Goal: Information Seeking & Learning: Learn about a topic

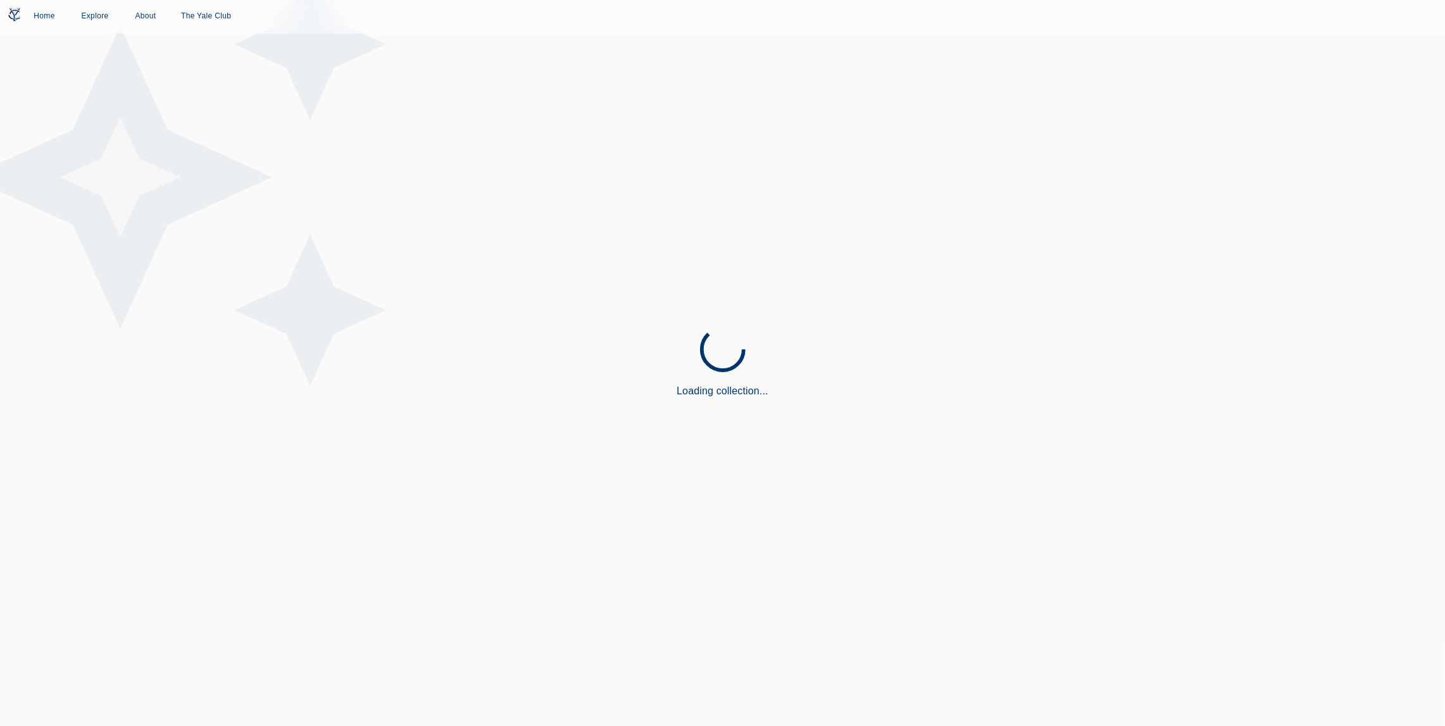
click at [1110, 196] on div "Loading collection..." at bounding box center [722, 363] width 1445 height 726
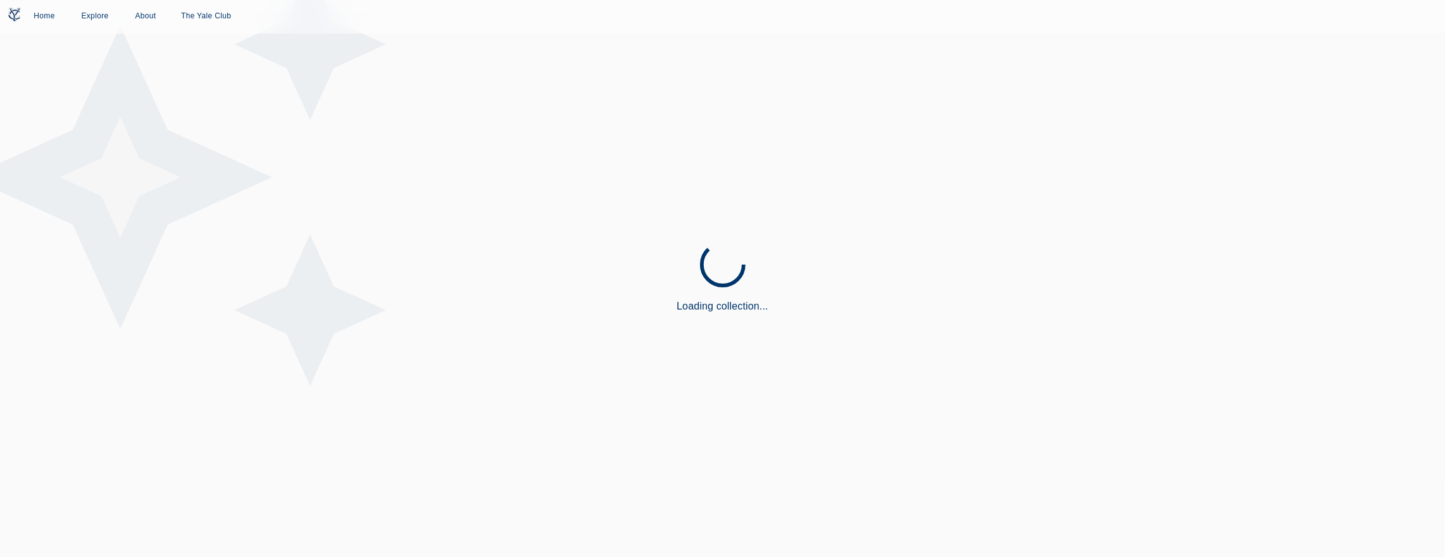
click at [386, 189] on icon at bounding box center [177, 177] width 456 height 456
click at [52, 22] on link "Home" at bounding box center [44, 16] width 41 height 23
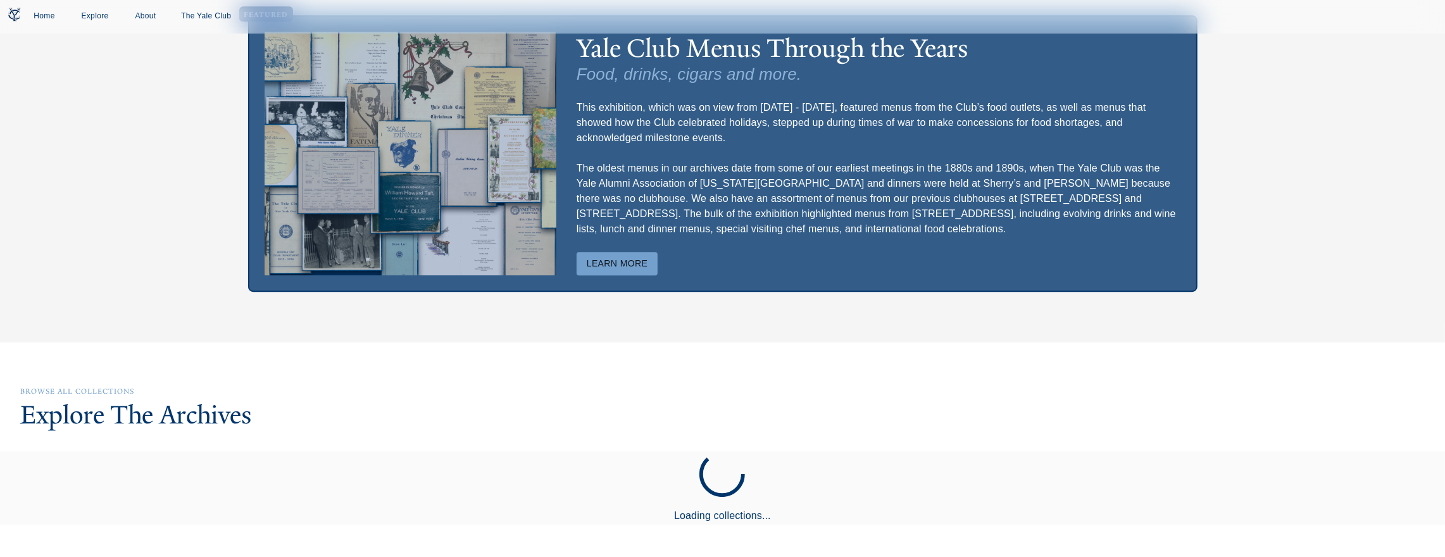
scroll to position [3345, 0]
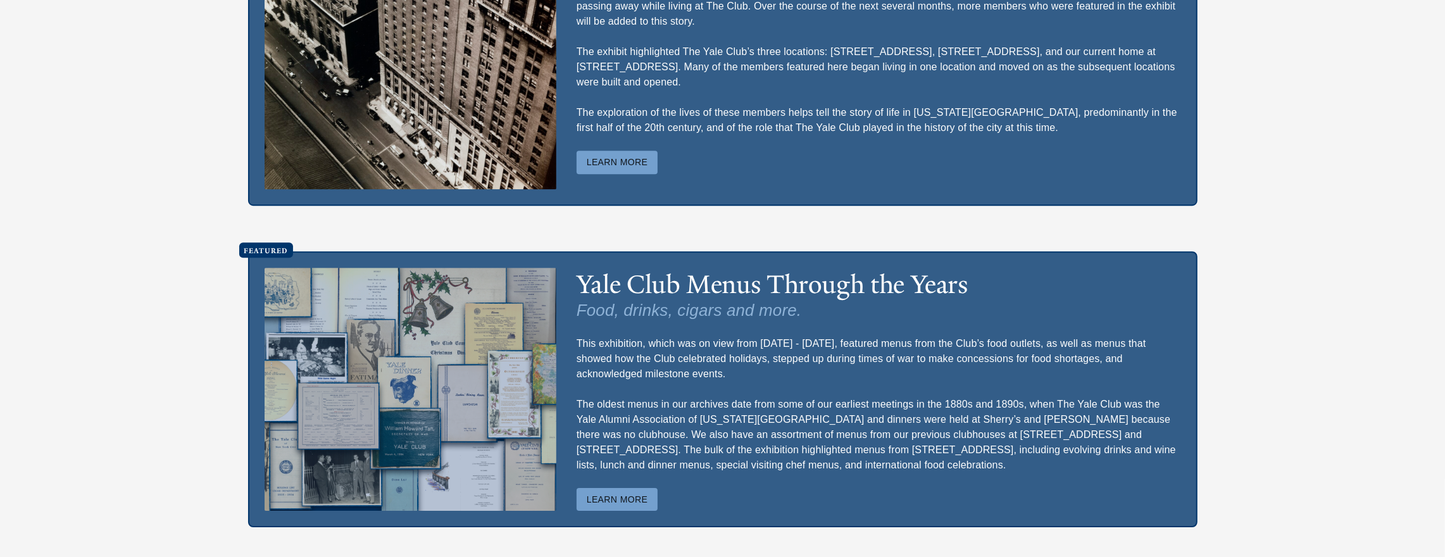
scroll to position [3457, 0]
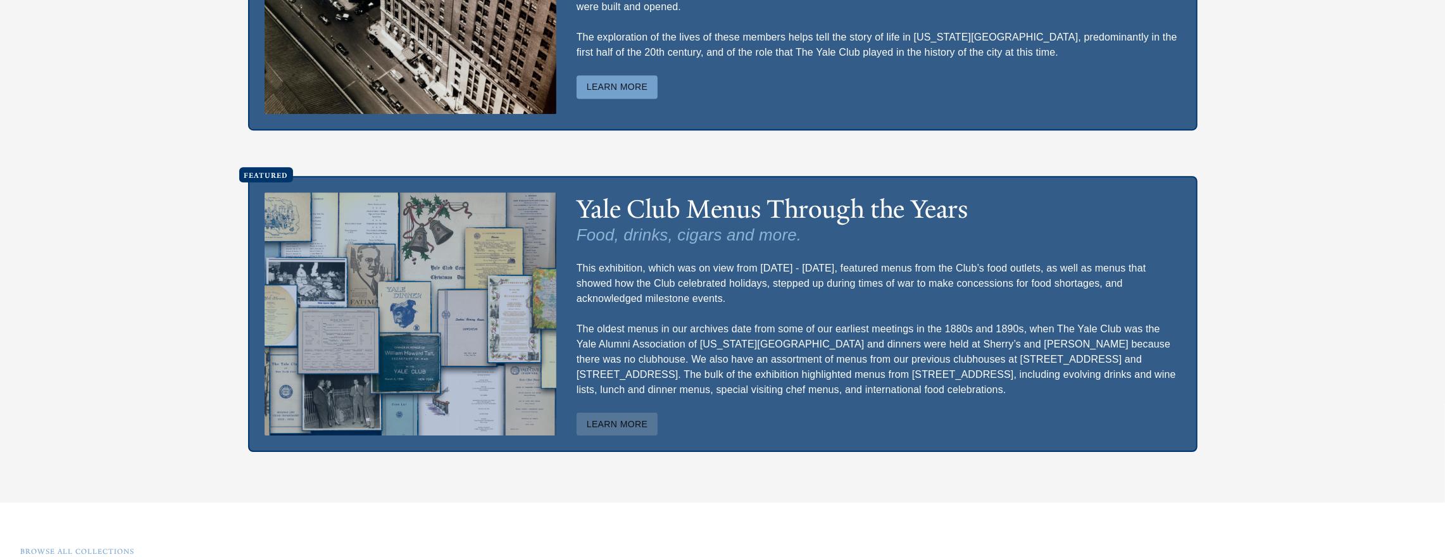
click at [617, 432] on button "Learn More" at bounding box center [618, 424] width 82 height 23
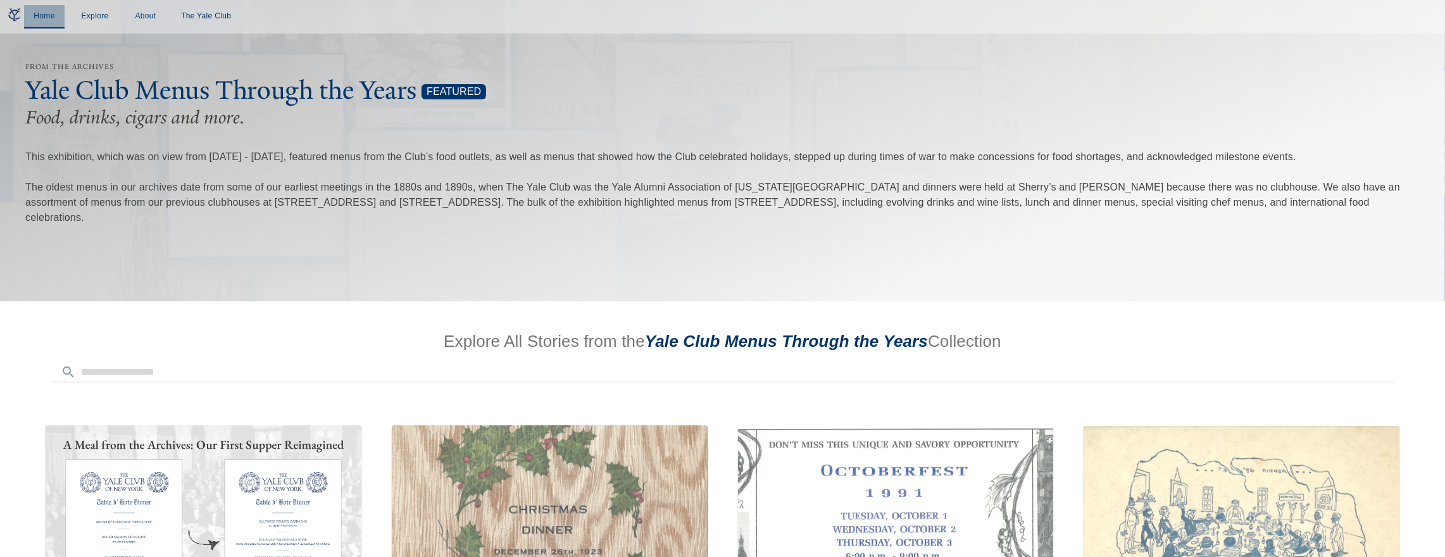
click at [47, 13] on link "Home" at bounding box center [44, 16] width 41 height 23
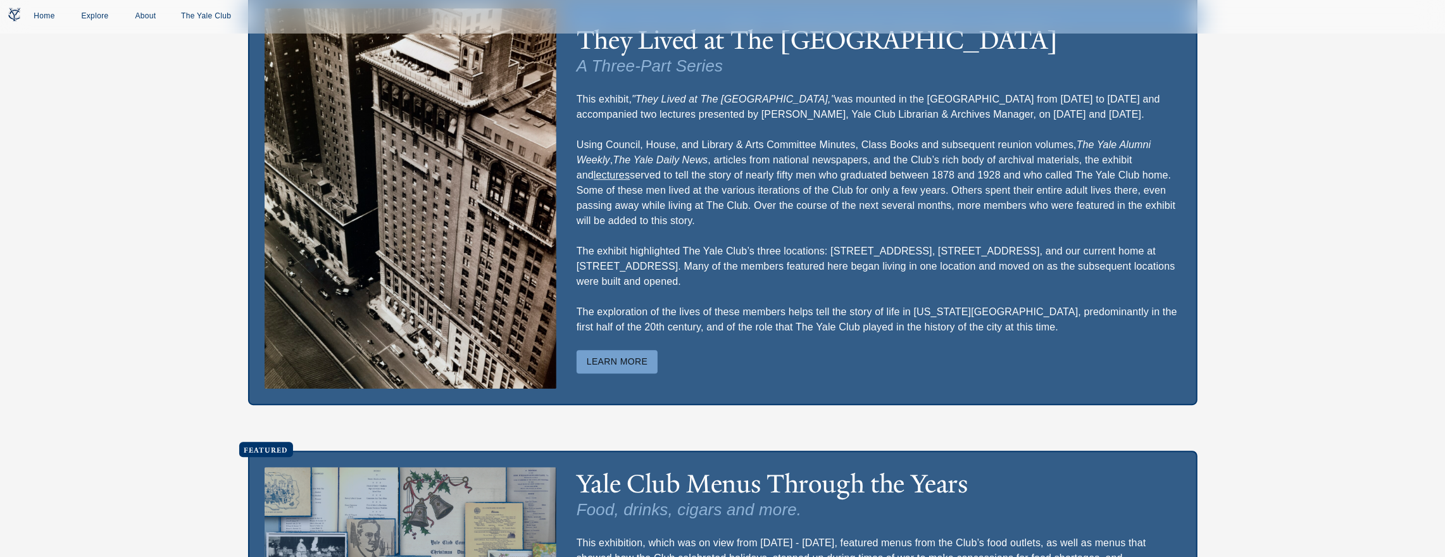
scroll to position [3161, 0]
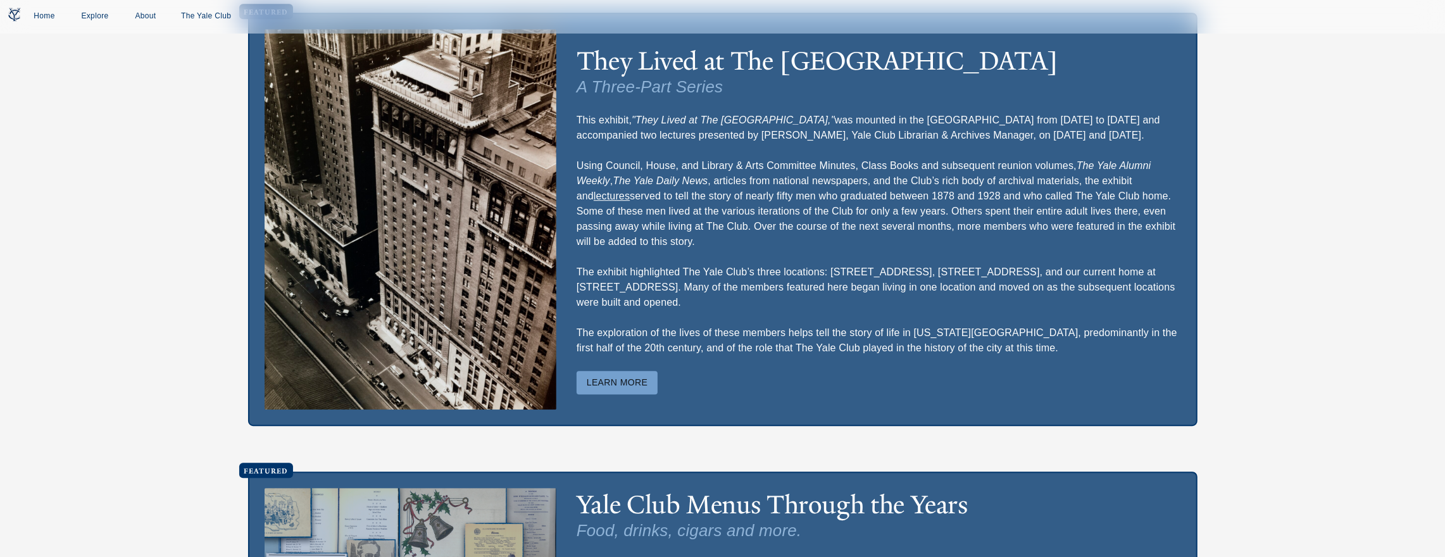
click at [593, 394] on button "Learn More" at bounding box center [618, 382] width 82 height 23
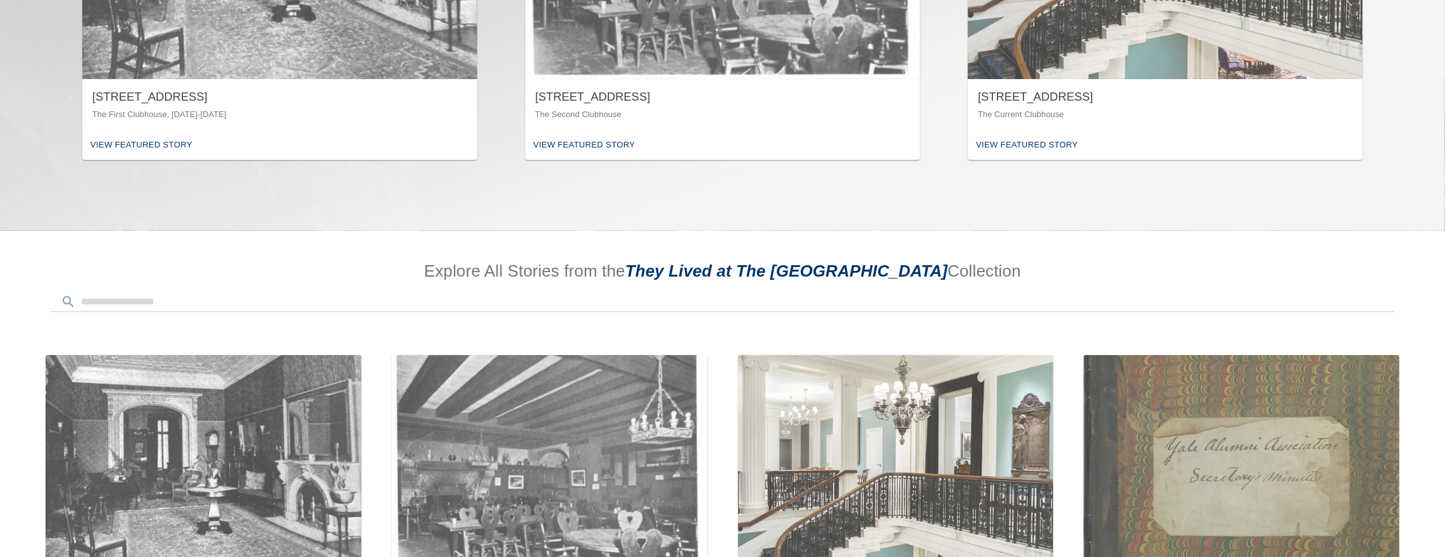
scroll to position [528, 0]
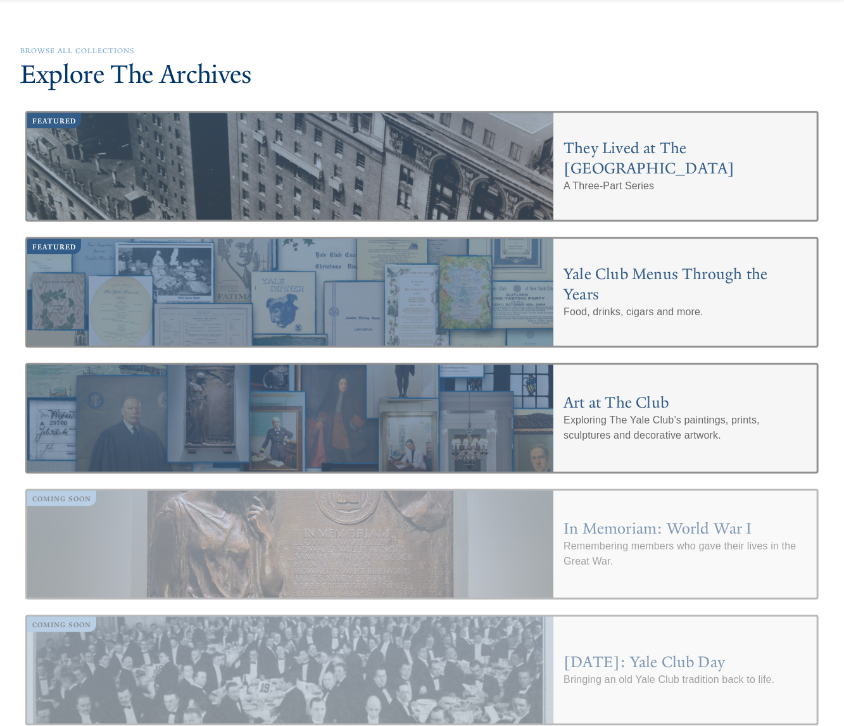
scroll to position [4034, 0]
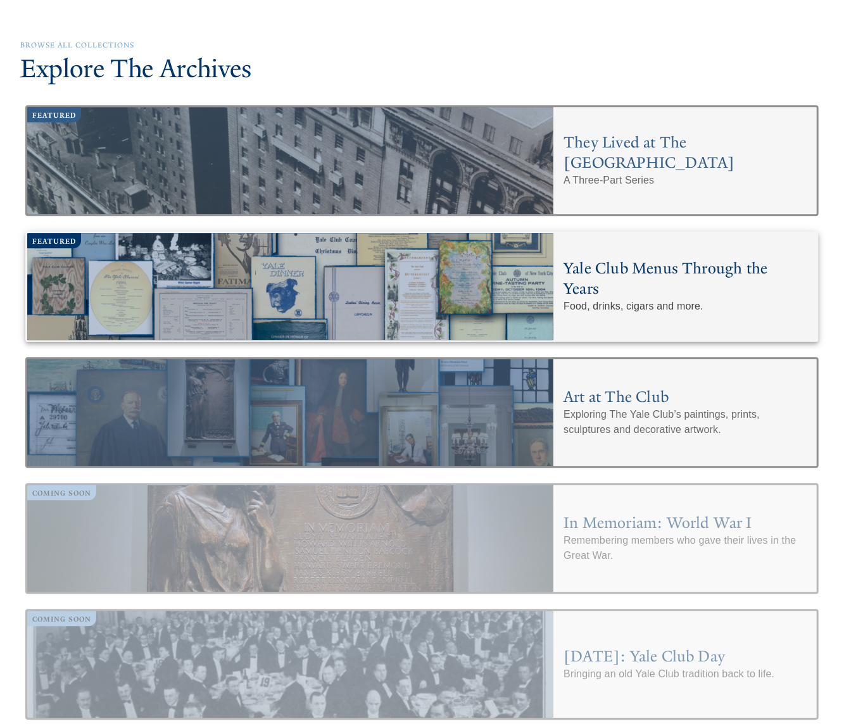
click at [239, 233] on div at bounding box center [290, 286] width 526 height 107
